Goal: Find specific page/section: Find specific page/section

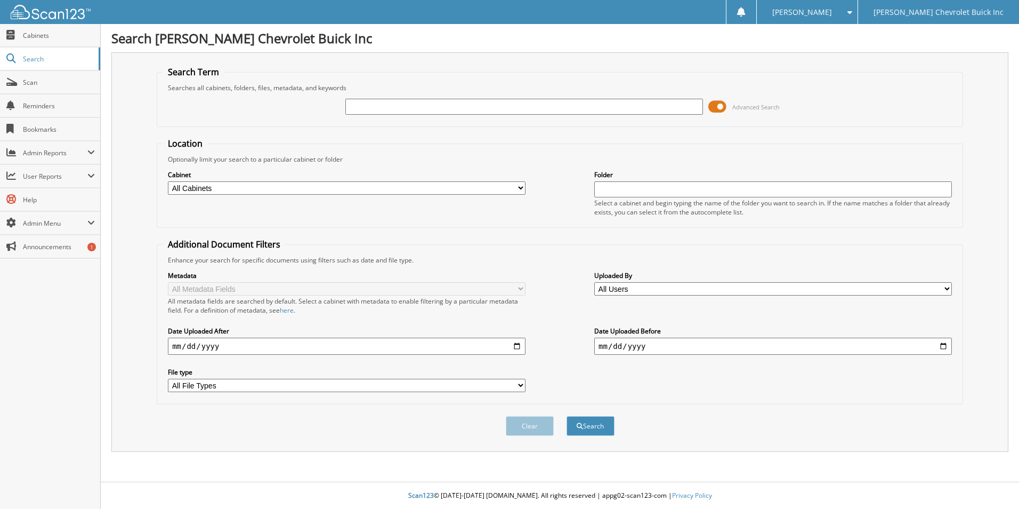
click at [410, 108] on input "text" at bounding box center [524, 107] width 358 height 16
type input "11628"
click at [567, 416] on button "Search" at bounding box center [591, 426] width 48 height 20
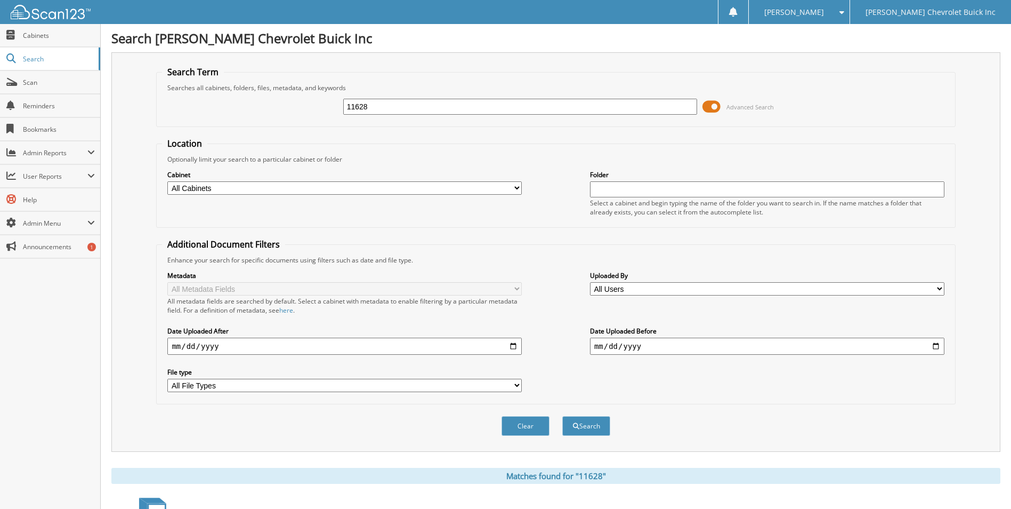
click at [517, 184] on select "All Cabinets ACCOUNTS PAYABLE ACCOUNTS RECEIVABLE CAR SALES PARTS PAYROLL REPAI…" at bounding box center [344, 187] width 355 height 13
select select "11095"
click at [167, 181] on select "All Cabinets ACCOUNTS PAYABLE ACCOUNTS RECEIVABLE CAR SALES PARTS PAYROLL REPAI…" at bounding box center [344, 187] width 355 height 13
click at [598, 421] on button "Search" at bounding box center [586, 426] width 48 height 20
